Goal: Navigation & Orientation: Find specific page/section

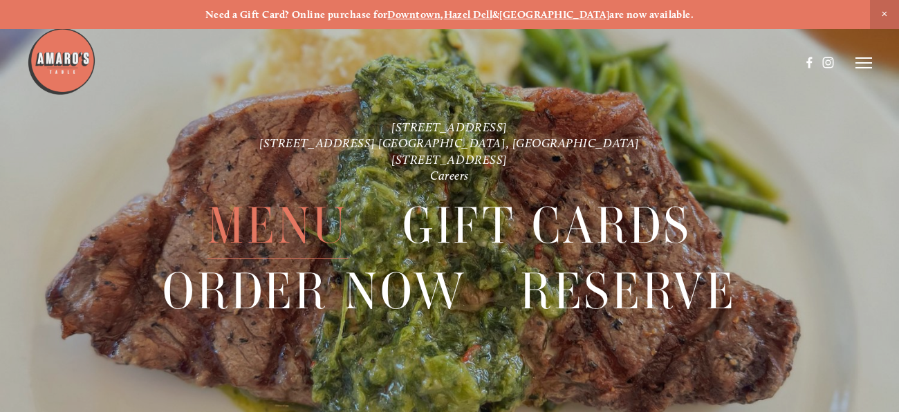
click at [267, 219] on span "Menu" at bounding box center [277, 226] width 141 height 66
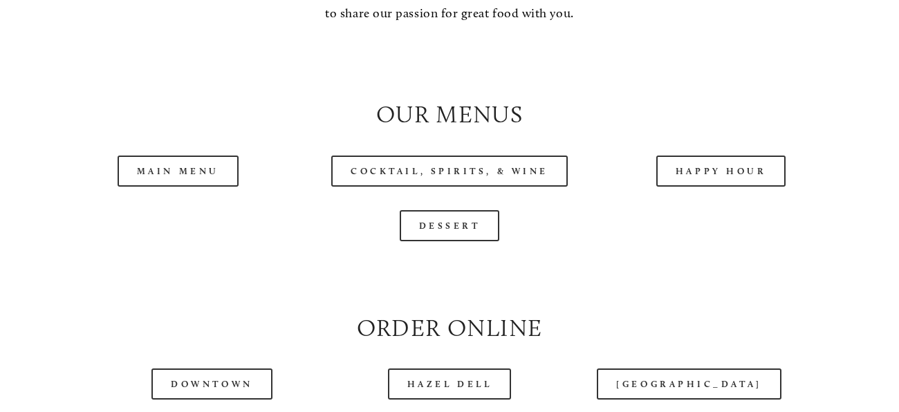
scroll to position [1281, 0]
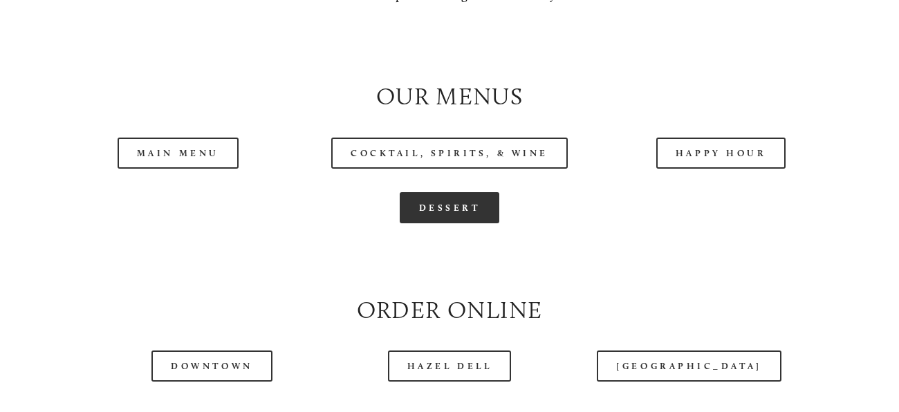
click at [452, 200] on link "Dessert" at bounding box center [450, 207] width 100 height 31
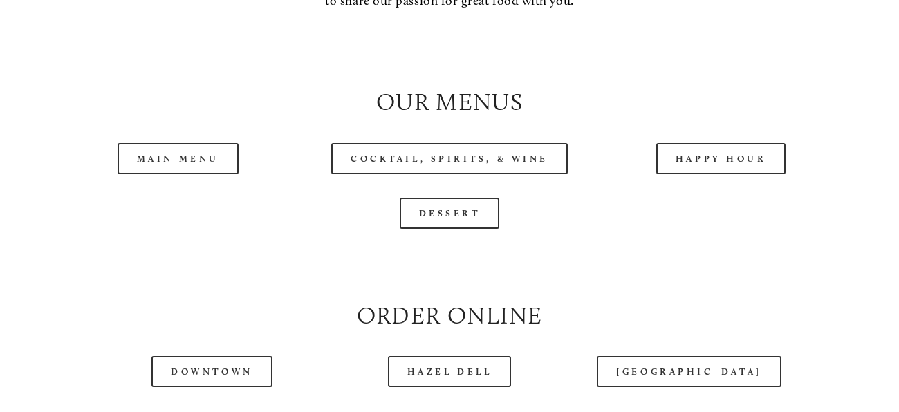
scroll to position [1304, 0]
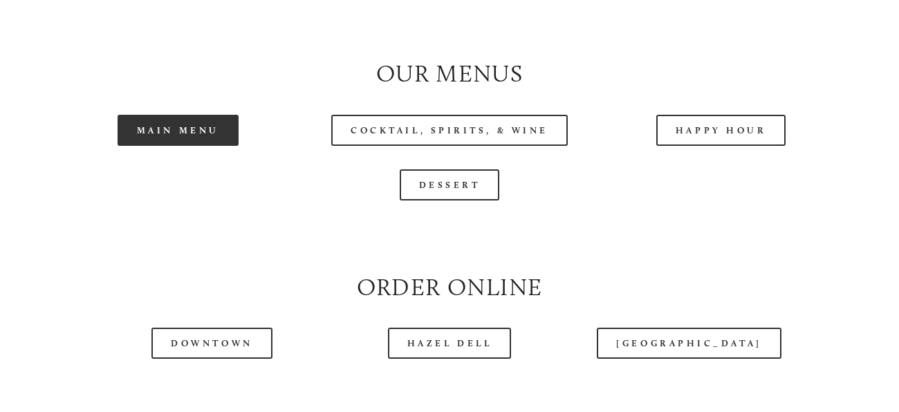
click at [178, 131] on link "Main Menu" at bounding box center [178, 130] width 121 height 31
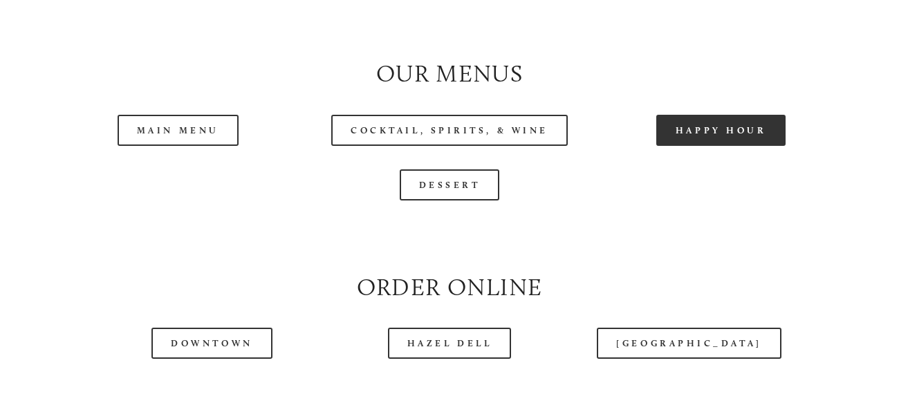
click at [724, 129] on link "Happy Hour" at bounding box center [721, 130] width 130 height 31
